Goal: Navigation & Orientation: Find specific page/section

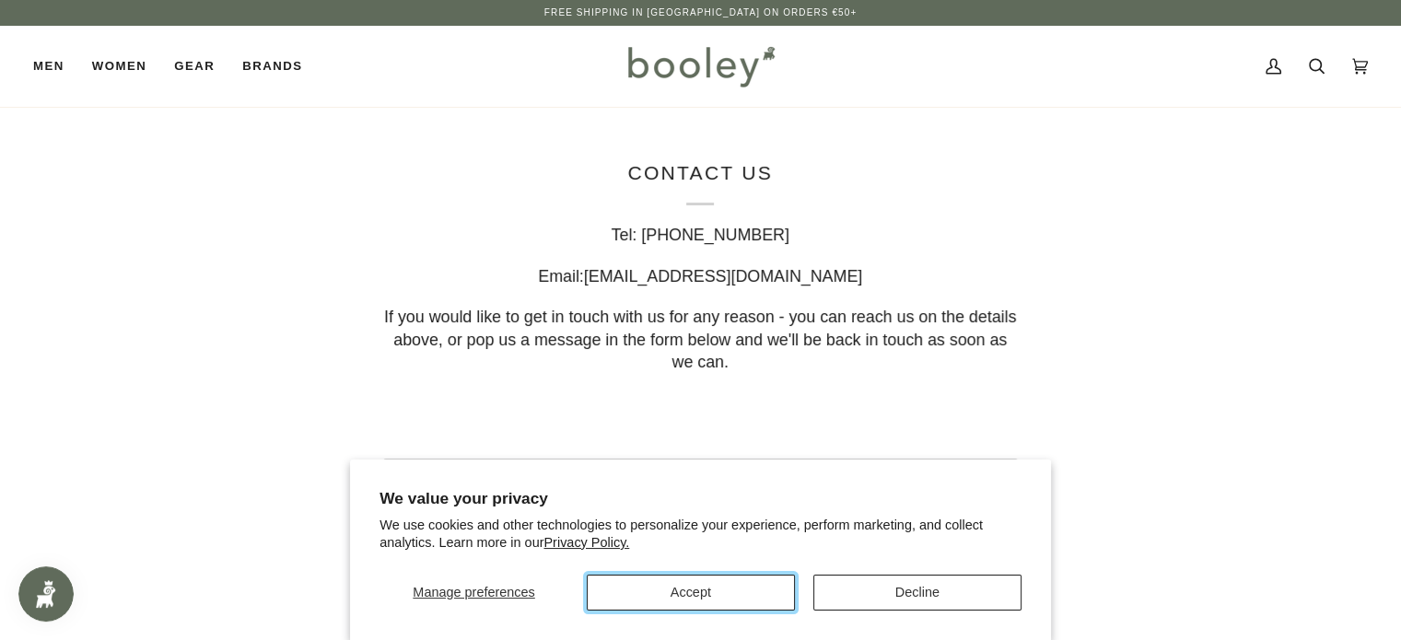
click at [678, 593] on button "Accept" at bounding box center [691, 593] width 208 height 36
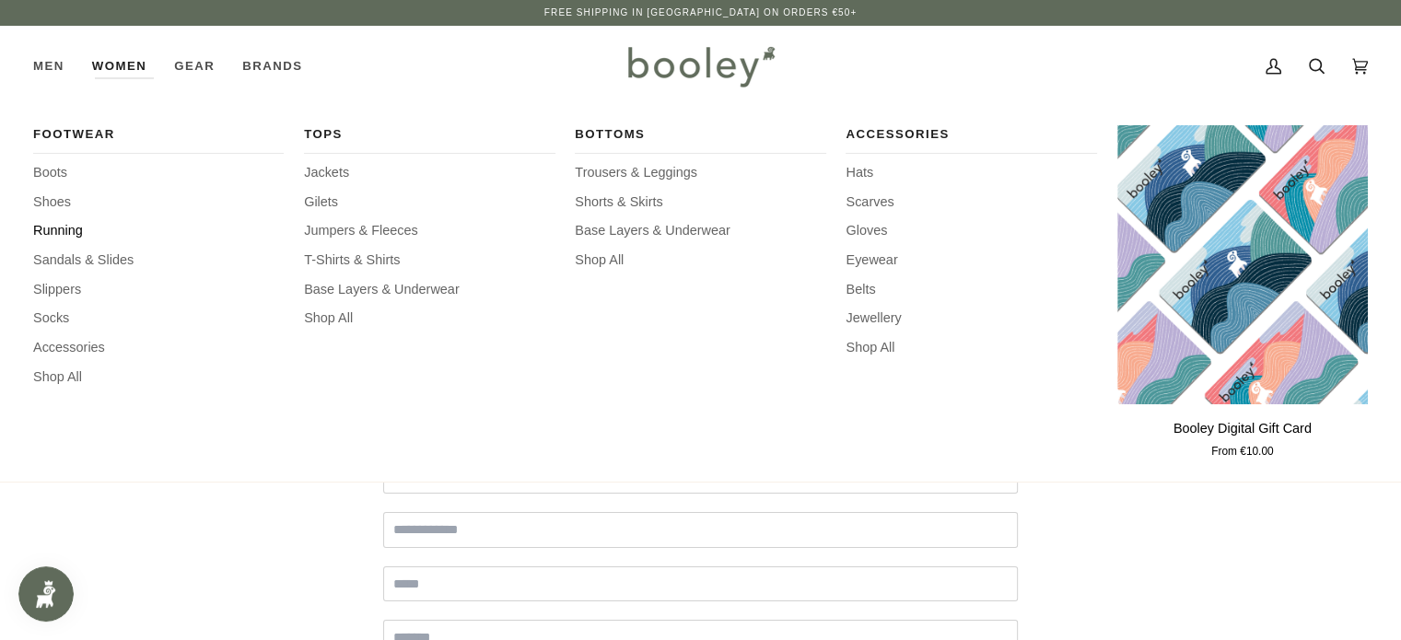
click at [70, 224] on span "Running" at bounding box center [158, 231] width 251 height 20
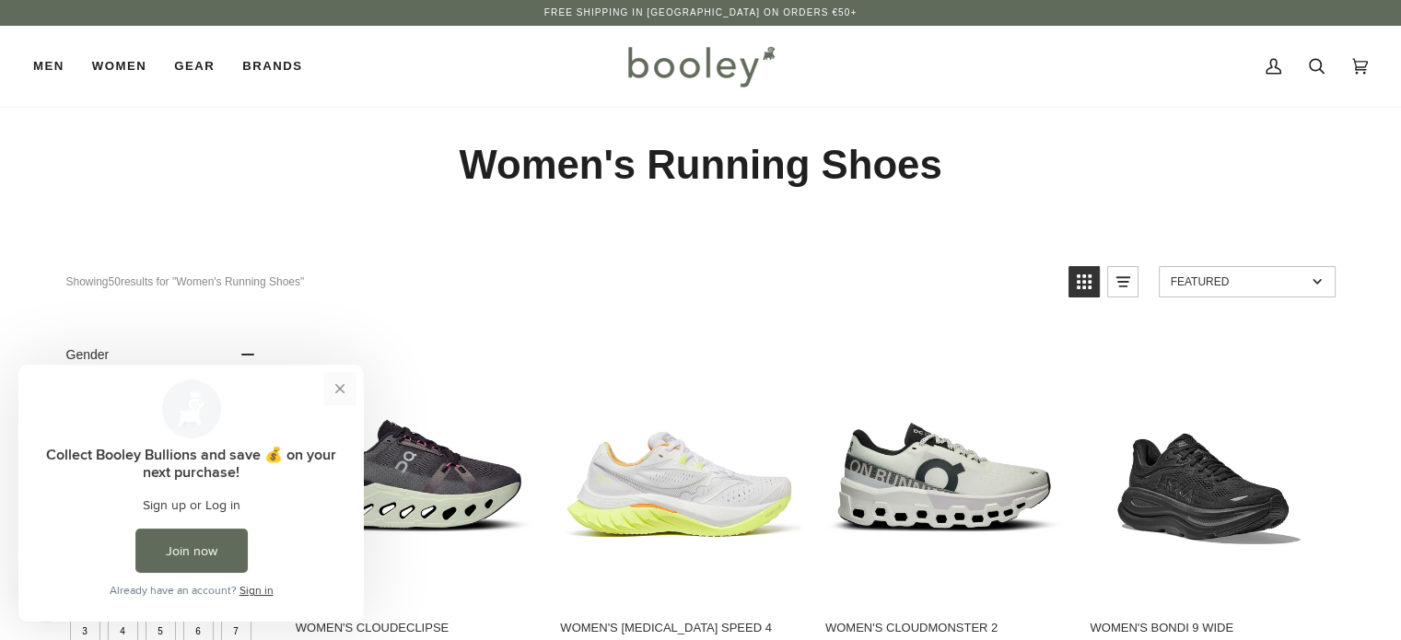
click at [336, 387] on button "Close prompt" at bounding box center [339, 388] width 33 height 33
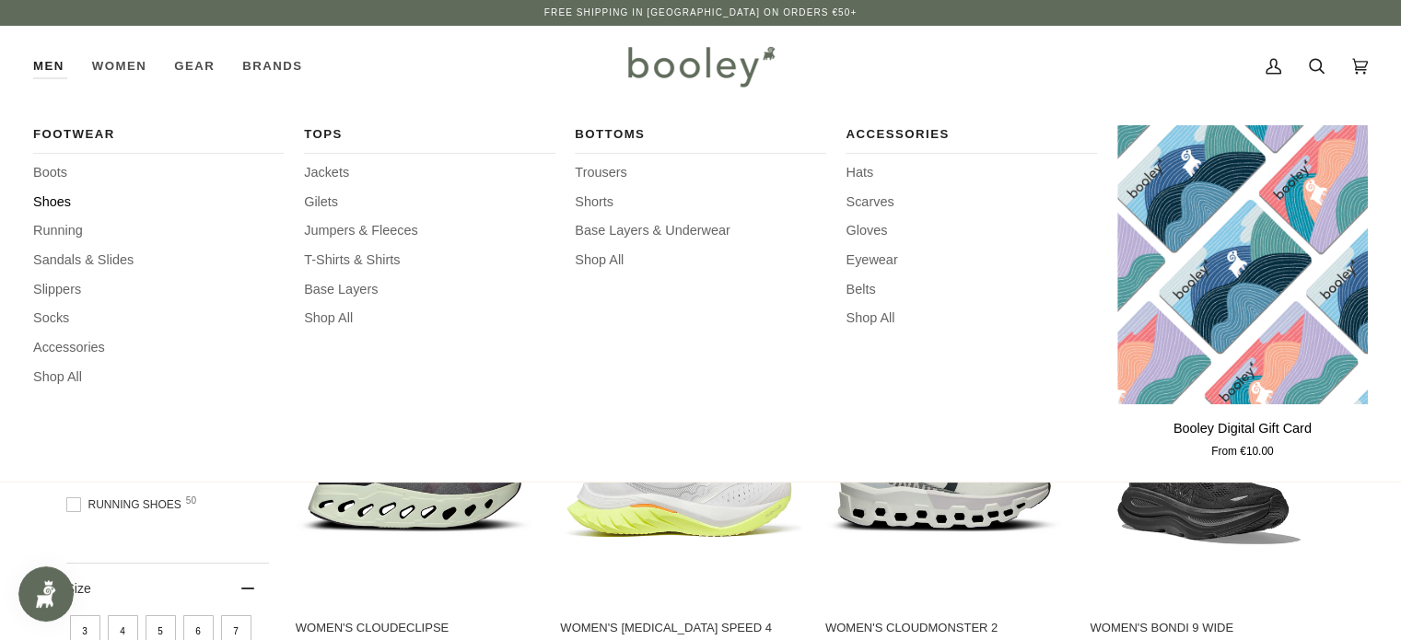
click at [48, 201] on span "Shoes" at bounding box center [158, 203] width 251 height 20
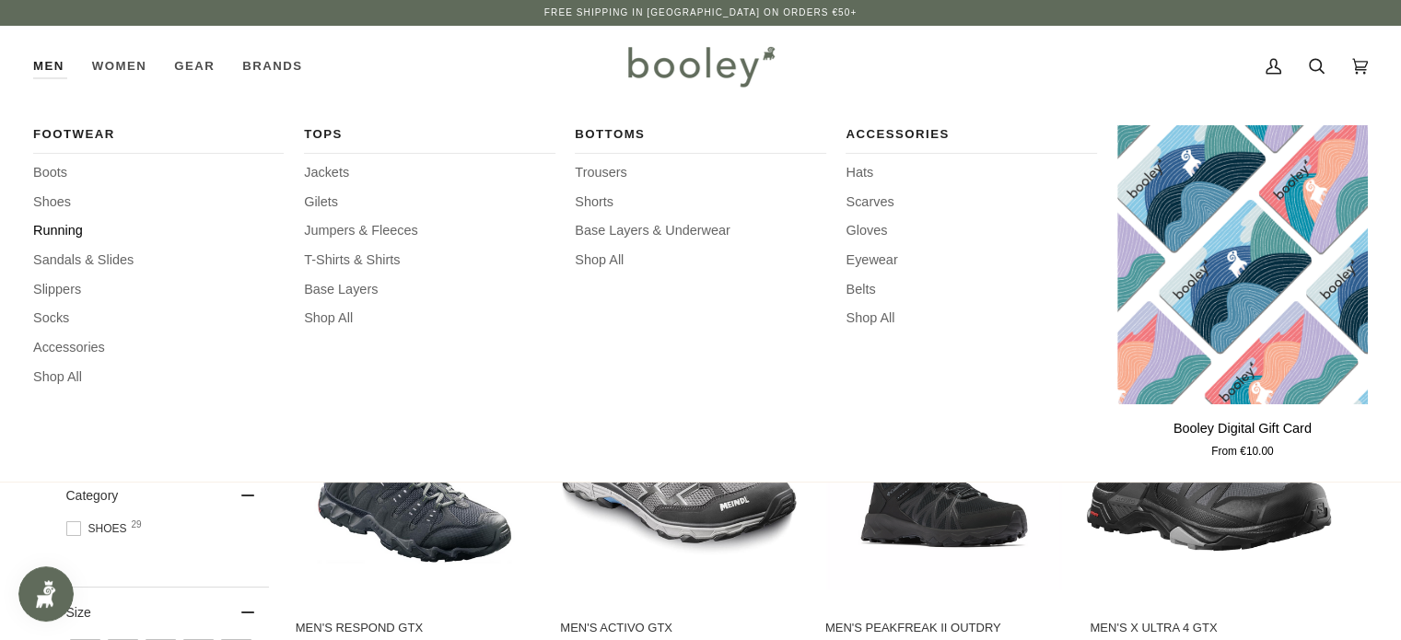
click at [43, 234] on span "Running" at bounding box center [158, 231] width 251 height 20
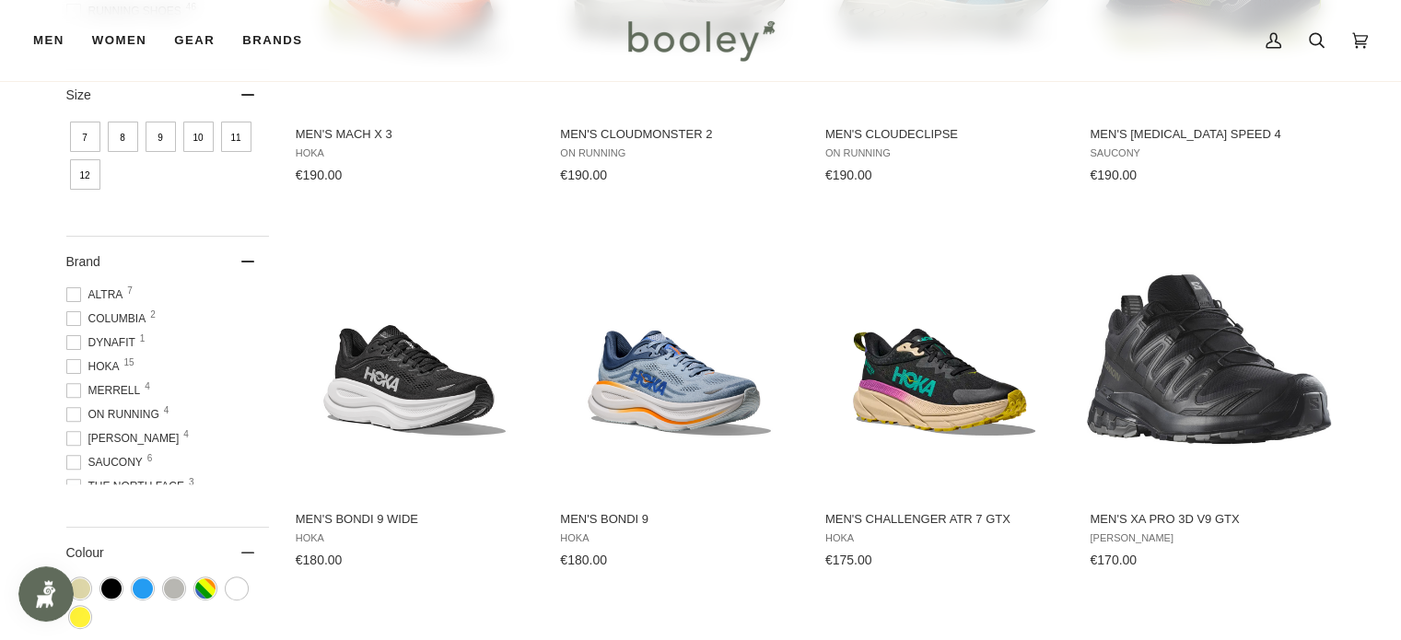
scroll to position [18, 0]
